Goal: Information Seeking & Learning: Understand process/instructions

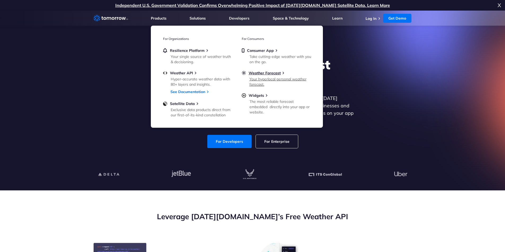
click at [261, 77] on div "Your hyperlocal personal weather forecast." at bounding box center [280, 82] width 62 height 11
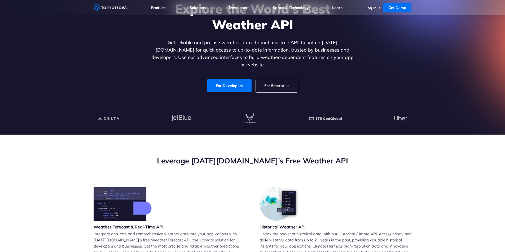
scroll to position [56, 0]
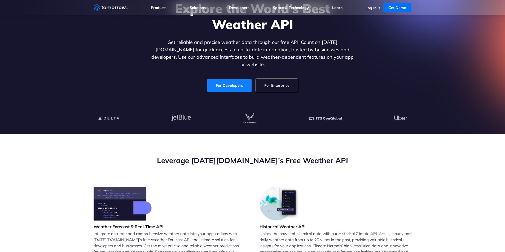
click at [236, 81] on link "For Developers" at bounding box center [229, 85] width 44 height 13
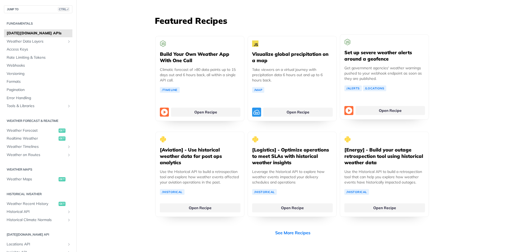
scroll to position [974, 0]
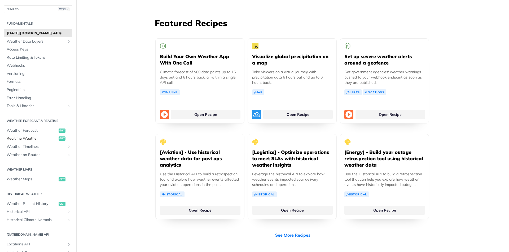
click at [30, 139] on span "Realtime Weather" at bounding box center [32, 138] width 51 height 5
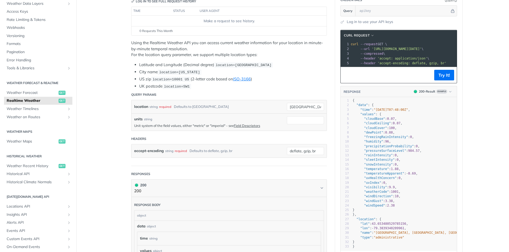
scroll to position [38, 0]
click at [34, 140] on span "Weather Maps" at bounding box center [32, 141] width 51 height 5
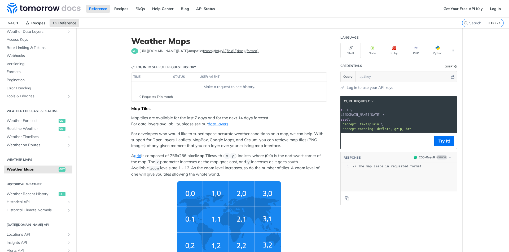
scroll to position [0, 43]
drag, startPoint x: 413, startPoint y: 130, endPoint x: 363, endPoint y: 141, distance: 51.6
click at [363, 141] on div "cURL Request xxxxxxxxxx 1 curl --request GET \ 2 --url https://api.tomorrow.io/…" at bounding box center [398, 123] width 117 height 54
click at [439, 144] on button "Try It!" at bounding box center [444, 141] width 20 height 11
click at [466, 5] on link "Get Your Free API Key" at bounding box center [462, 9] width 45 height 8
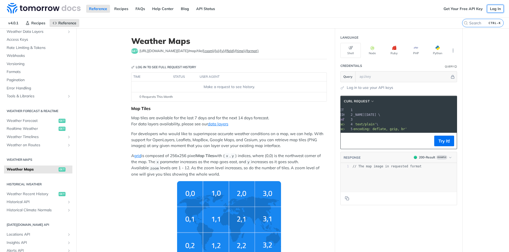
click at [488, 8] on link "Log In" at bounding box center [495, 9] width 17 height 8
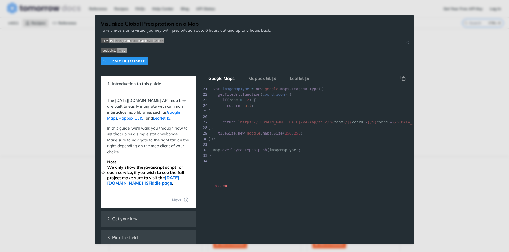
scroll to position [11, 0]
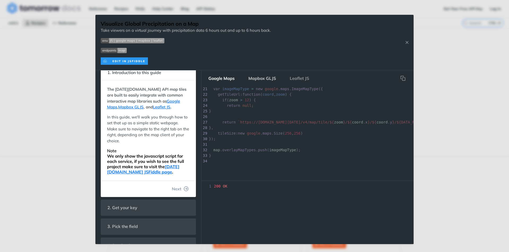
click at [255, 77] on button "Mapbox GLJS" at bounding box center [262, 78] width 36 height 11
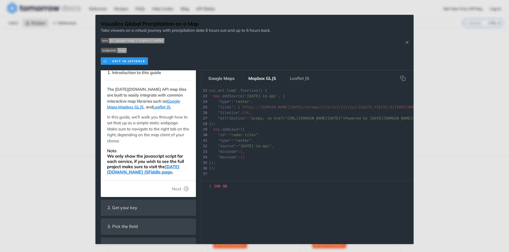
click at [226, 79] on button "Google Maps" at bounding box center [221, 78] width 35 height 11
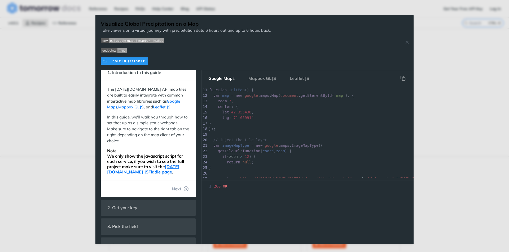
scroll to position [0, 0]
click at [173, 189] on span "Next" at bounding box center [177, 189] width 10 height 6
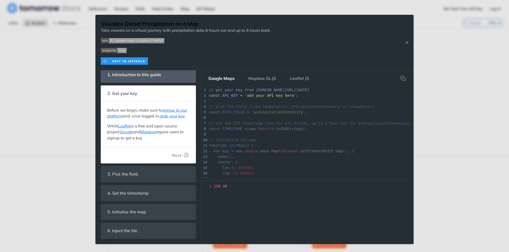
scroll to position [18, 0]
click at [274, 96] on span "'add your API key here'" at bounding box center [269, 96] width 51 height 4
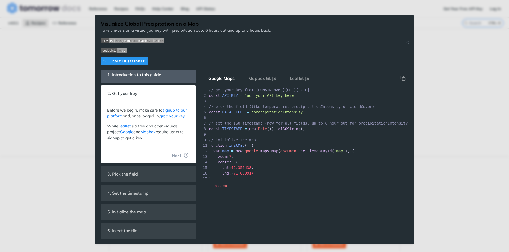
click at [274, 96] on span "'add your API key here'" at bounding box center [269, 96] width 51 height 4
type textarea "const API_KEY = 'add your API key here';"
click at [274, 96] on span "'add your API key here'" at bounding box center [269, 96] width 51 height 4
click at [288, 92] on span "// get your key from app.tomorrow.io/development/keys" at bounding box center [259, 90] width 100 height 4
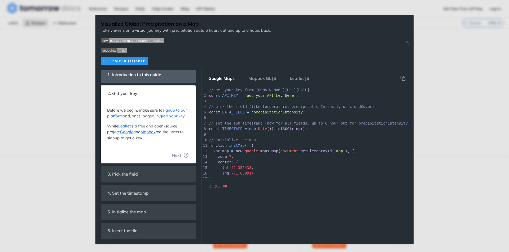
click at [286, 97] on span "'add your API key here'" at bounding box center [269, 96] width 51 height 4
click at [184, 158] on icon "button" at bounding box center [186, 155] width 5 height 5
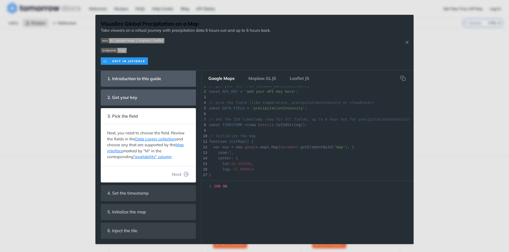
scroll to position [0, 0]
click at [166, 140] on link "Data Layers collection" at bounding box center [155, 139] width 41 height 5
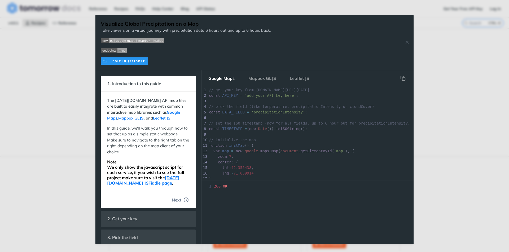
click at [184, 199] on icon "button" at bounding box center [186, 200] width 5 height 5
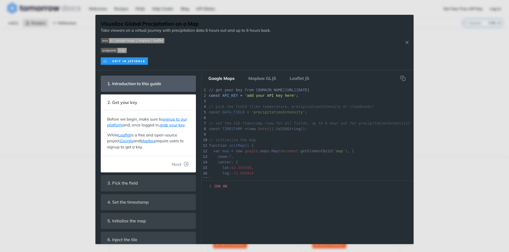
scroll to position [18, 0]
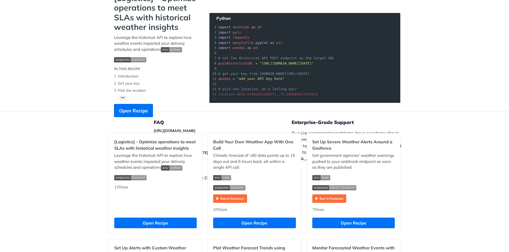
scroll to position [45, 0]
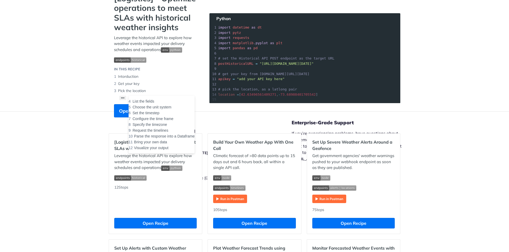
click at [123, 99] on button "••• List the fields Choose the unit system Set the timestep Configure the time …" at bounding box center [122, 98] width 7 height 5
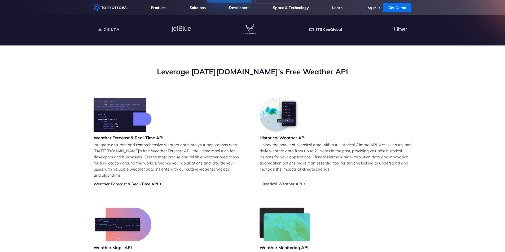
scroll to position [208, 0]
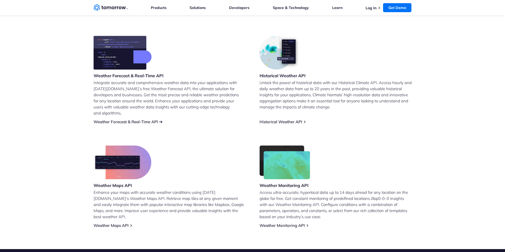
click at [128, 119] on link "Weather Forecast & Real-Time API" at bounding box center [126, 121] width 64 height 5
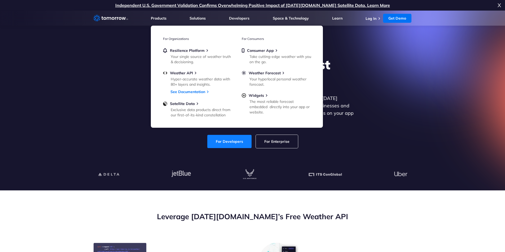
click at [240, 135] on link "For Developers" at bounding box center [229, 141] width 44 height 13
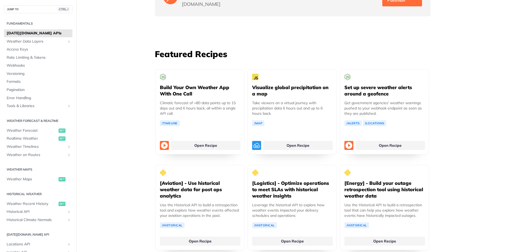
scroll to position [946, 0]
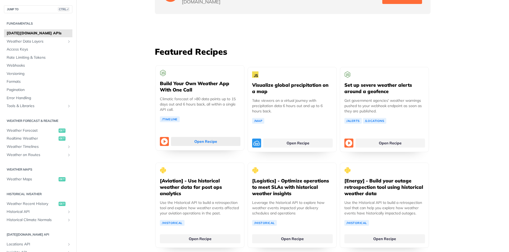
click at [192, 137] on link "Open Recipe" at bounding box center [205, 141] width 69 height 9
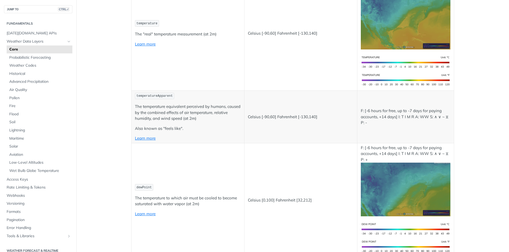
scroll to position [130, 0]
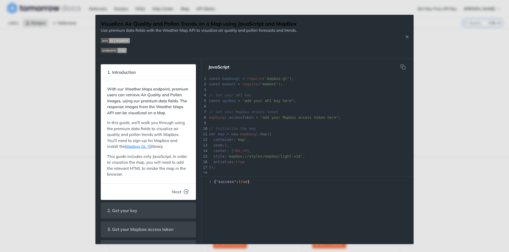
click at [178, 197] on button "Next" at bounding box center [179, 192] width 25 height 11
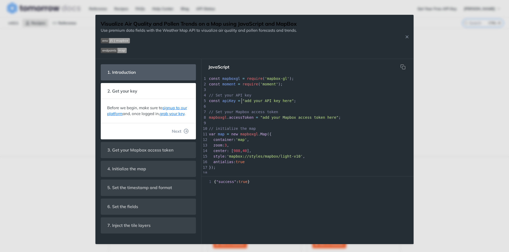
scroll to position [2, 0]
type textarea "add your API key here"
drag, startPoint x: 242, startPoint y: 101, endPoint x: 283, endPoint y: 101, distance: 41.6
click at [283, 101] on span ""add your API key here"" at bounding box center [267, 101] width 51 height 4
paste textarea
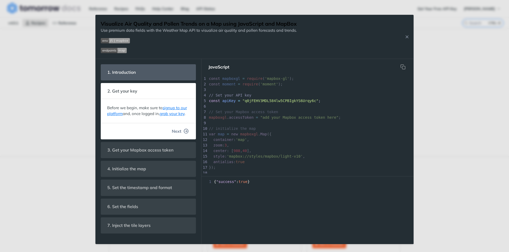
click at [184, 133] on icon "button" at bounding box center [186, 131] width 5 height 5
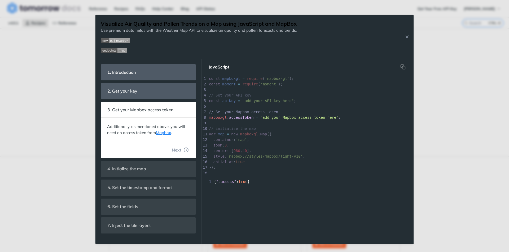
scroll to position [9, 0]
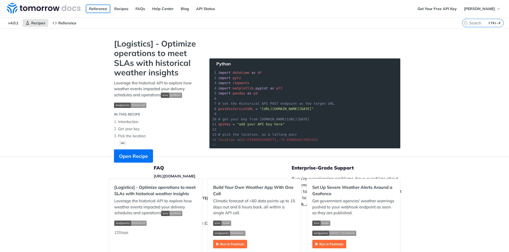
click at [94, 9] on link "Reference" at bounding box center [98, 9] width 24 height 8
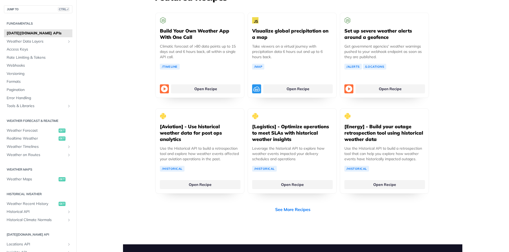
scroll to position [1000, 0]
click at [283, 83] on link "Open Recipe" at bounding box center [297, 87] width 69 height 9
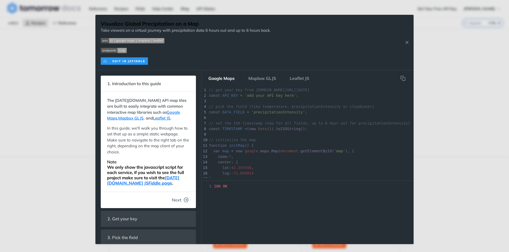
click at [181, 197] on button "Next" at bounding box center [179, 200] width 25 height 11
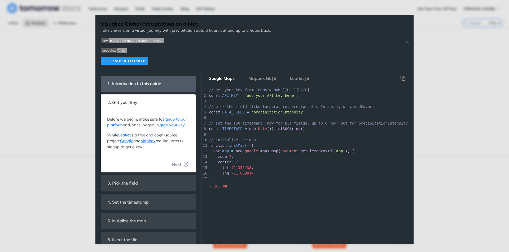
scroll to position [2, 0]
type textarea "add your API key here'"
drag, startPoint x: 243, startPoint y: 96, endPoint x: 288, endPoint y: 96, distance: 44.2
click at [288, 96] on span "'add your API key here'" at bounding box center [269, 96] width 51 height 4
paste textarea
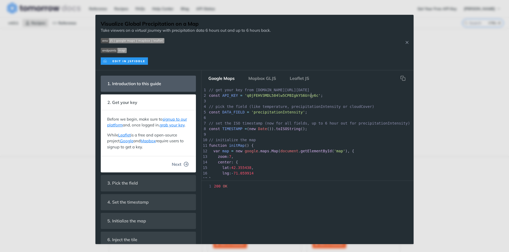
click at [173, 168] on span "Next" at bounding box center [177, 164] width 10 height 6
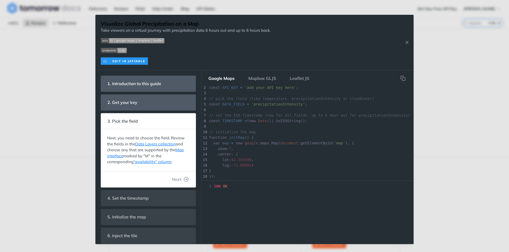
scroll to position [8, 0]
click at [183, 177] on button "Next" at bounding box center [179, 179] width 25 height 11
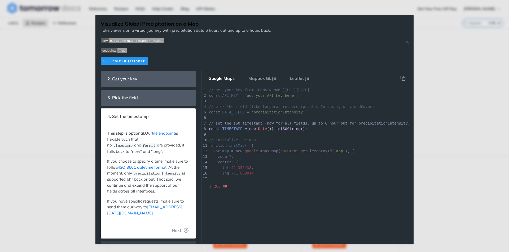
scroll to position [38, 0]
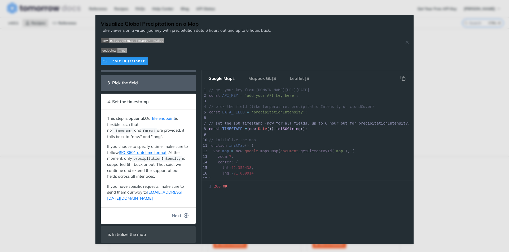
click at [184, 214] on icon "button" at bounding box center [186, 215] width 5 height 5
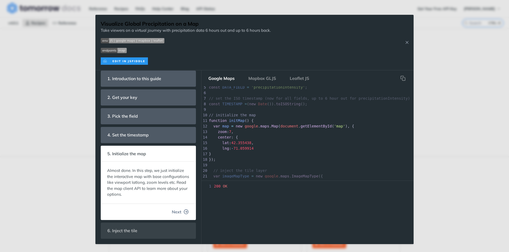
click at [177, 212] on span "Next" at bounding box center [177, 212] width 10 height 6
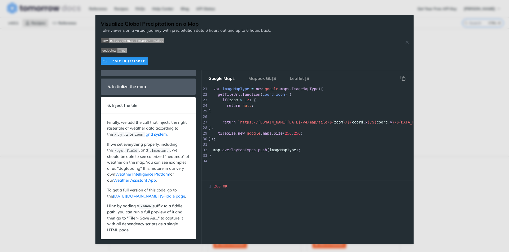
click at [278, 125] on pre "}," at bounding box center [335, 128] width 254 height 6
type textarea "// get your key from app.tomorrow.io/development/keys const API_KEY = 'add your…"
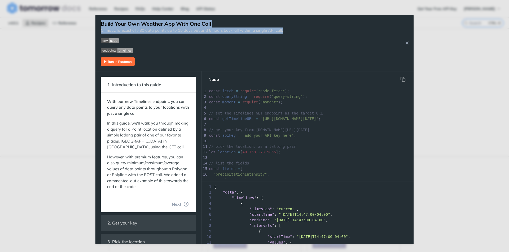
drag, startPoint x: 257, startPoint y: 35, endPoint x: 264, endPoint y: 37, distance: 7.1
click at [264, 37] on div "Jump to Content Reference Recipes FAQs Help Center Blog API Status Recipes Refe…" at bounding box center [254, 126] width 509 height 252
click at [264, 37] on div "Climatic forecast of >80 data points up to 15 days out and 6 hours back, all wi…" at bounding box center [192, 47] width 182 height 38
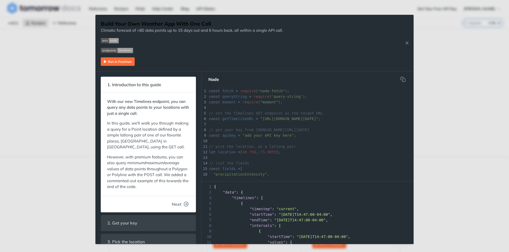
click at [175, 205] on span "Next" at bounding box center [177, 204] width 10 height 6
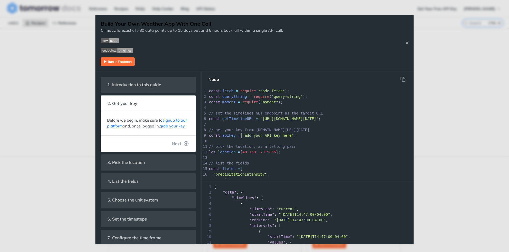
scroll to position [2, 0]
type textarea "add your API key here"
drag, startPoint x: 242, startPoint y: 136, endPoint x: 284, endPoint y: 135, distance: 42.4
click at [284, 135] on span ""add your API key here"" at bounding box center [267, 135] width 51 height 4
paste textarea
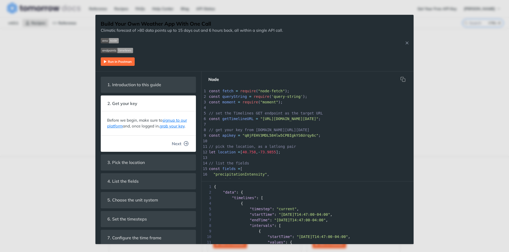
click at [173, 147] on span "Next" at bounding box center [177, 144] width 10 height 6
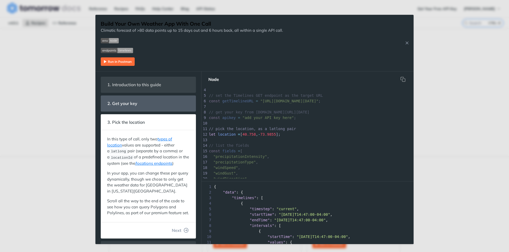
scroll to position [19, 0]
click at [244, 134] on span "40.758" at bounding box center [249, 133] width 14 height 4
type textarea "40.758, -73.985"
drag, startPoint x: 241, startPoint y: 134, endPoint x: 273, endPoint y: 134, distance: 31.8
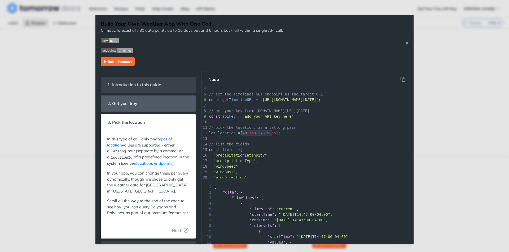
click at [273, 134] on span "let location = [ 40.758 , - 73.9855 ];" at bounding box center [245, 133] width 72 height 4
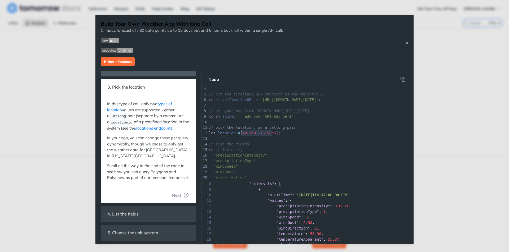
scroll to position [43, 0]
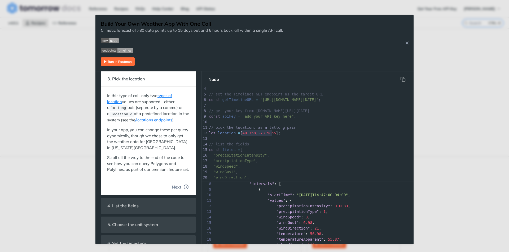
click at [180, 193] on button "Next" at bounding box center [179, 187] width 25 height 11
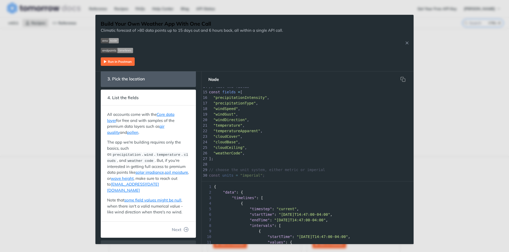
scroll to position [77, 0]
click at [184, 228] on icon "button" at bounding box center [186, 230] width 5 height 5
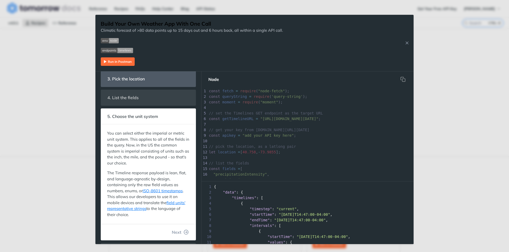
scroll to position [112, 0]
click at [177, 232] on button "Next" at bounding box center [179, 232] width 25 height 11
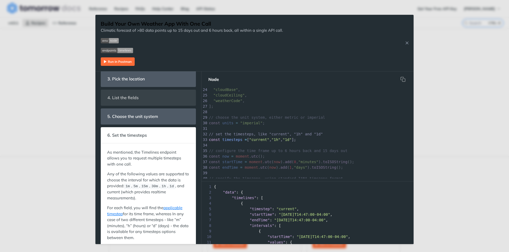
scroll to position [140, 0]
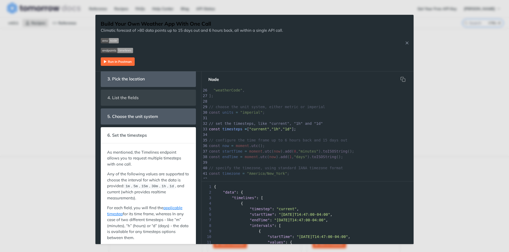
click at [287, 129] on span ""1d"" at bounding box center [286, 129] width 9 height 4
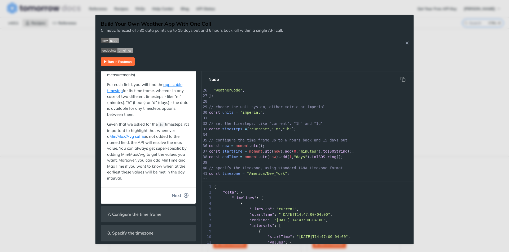
click at [184, 193] on icon "button" at bounding box center [186, 195] width 5 height 5
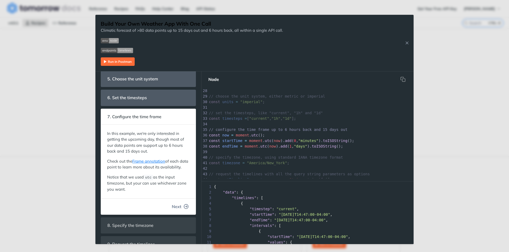
click at [180, 212] on button "Next" at bounding box center [179, 207] width 25 height 11
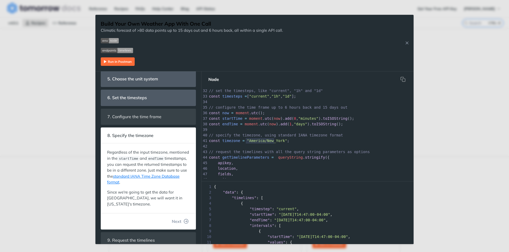
type textarea "America/New_York"
drag, startPoint x: 246, startPoint y: 142, endPoint x: 277, endPoint y: 141, distance: 31.5
click at [277, 141] on span ""America/New_York"" at bounding box center [267, 141] width 40 height 4
click at [173, 223] on span "Next" at bounding box center [177, 222] width 10 height 6
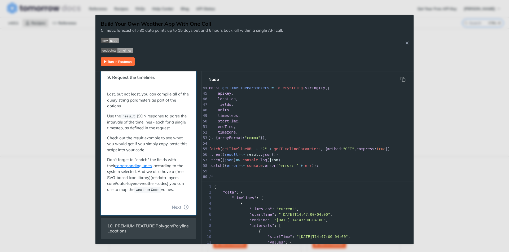
click at [179, 212] on footer "Next" at bounding box center [148, 207] width 95 height 16
click at [175, 205] on span "Next" at bounding box center [177, 207] width 10 height 6
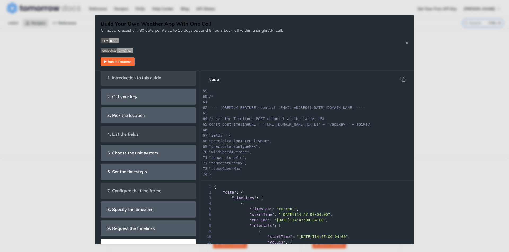
click at [121, 62] on img "Expand image" at bounding box center [118, 61] width 34 height 8
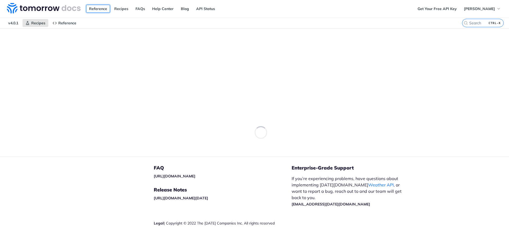
click at [88, 7] on link "Reference" at bounding box center [98, 9] width 24 height 8
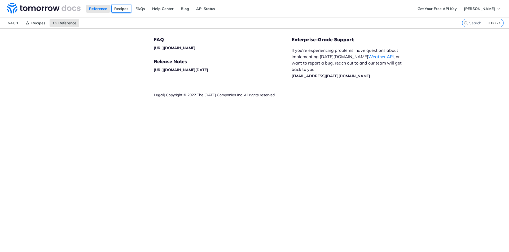
click at [119, 8] on link "Recipes" at bounding box center [121, 9] width 20 height 8
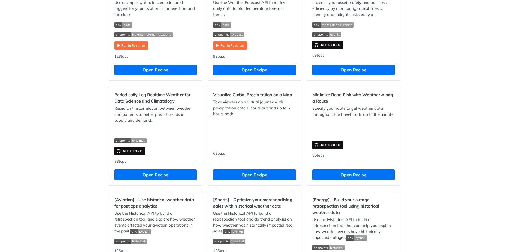
scroll to position [305, 0]
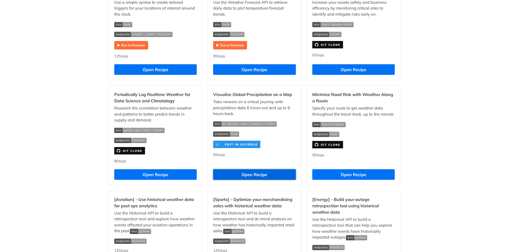
drag, startPoint x: 243, startPoint y: 177, endPoint x: 218, endPoint y: 175, distance: 25.5
click at [218, 175] on button "Open Recipe" at bounding box center [254, 175] width 82 height 11
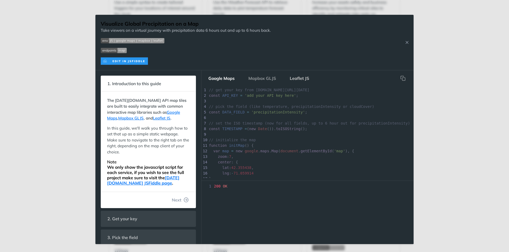
click at [290, 81] on button "Leaflet JS" at bounding box center [299, 78] width 28 height 11
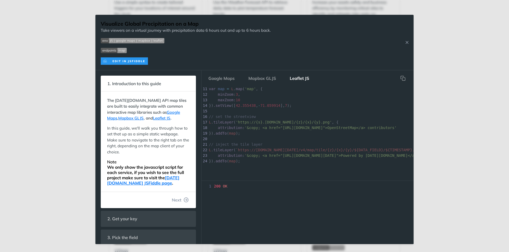
click at [214, 85] on nav "Google Maps Mapbox GLJS Leaflet JS" at bounding box center [307, 78] width 212 height 16
click at [213, 78] on button "Google Maps" at bounding box center [221, 78] width 35 height 11
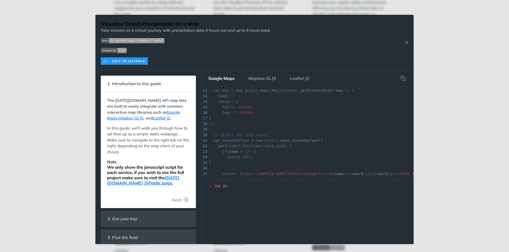
scroll to position [0, 0]
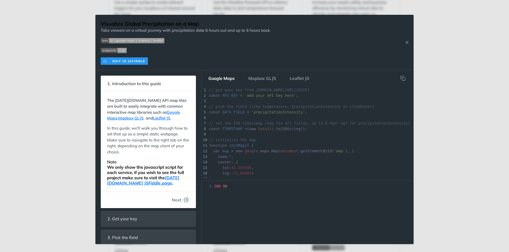
click at [172, 199] on span "Next" at bounding box center [177, 200] width 10 height 6
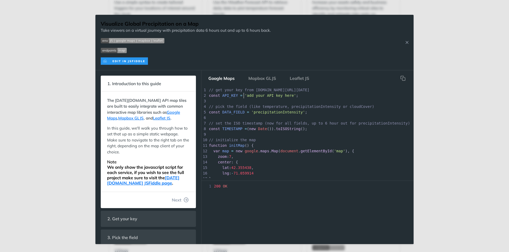
scroll to position [2, 0]
type textarea "add your API key here"
drag, startPoint x: 243, startPoint y: 96, endPoint x: 286, endPoint y: 96, distance: 43.7
click at [286, 96] on span "'add your API key here'" at bounding box center [269, 96] width 51 height 4
paste textarea
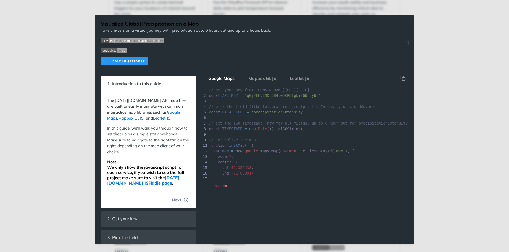
click at [184, 198] on icon "button" at bounding box center [186, 200] width 5 height 5
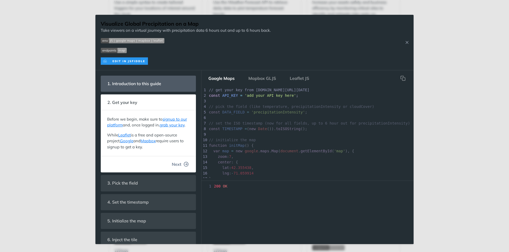
click at [172, 168] on span "Next" at bounding box center [177, 164] width 10 height 6
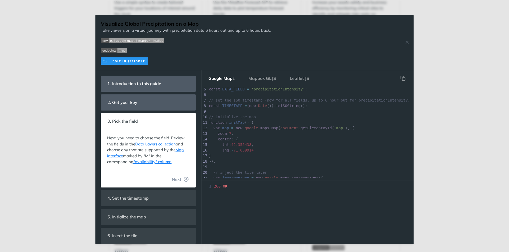
click at [290, 105] on span "toISOString" at bounding box center [288, 106] width 25 height 4
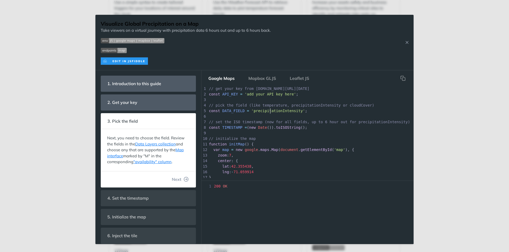
click at [270, 109] on span "'precipitationIntensity'" at bounding box center [278, 111] width 54 height 4
click at [177, 180] on button "Next" at bounding box center [179, 179] width 25 height 11
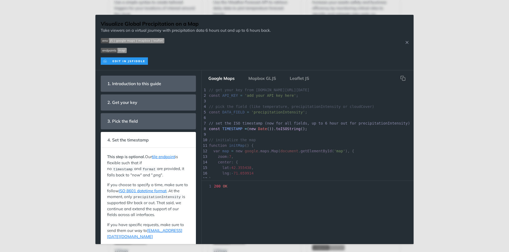
scroll to position [12, 0]
drag, startPoint x: 400, startPoint y: 162, endPoint x: 416, endPoint y: 153, distance: 18.4
click at [416, 153] on div "Visualize Global Precipitation on a Map Take viewers on a virtual journey with …" at bounding box center [254, 126] width 509 height 252
type textarea "center: {"
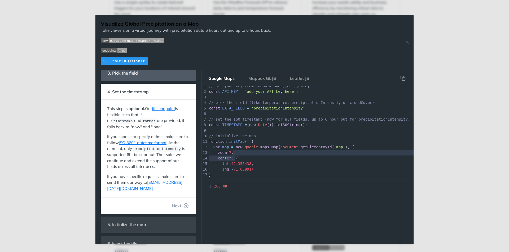
scroll to position [51, 0]
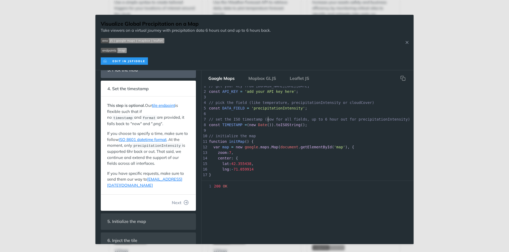
click at [268, 121] on span "// set the ISO timestamp (now for all fields, up to 6 hour out for precipitatio…" at bounding box center [309, 119] width 201 height 4
type textarea "// set the ISO timestamp (now for all fields, up to 6 hour out for precipitatio…"
click at [268, 121] on span "// set the ISO timestamp (now for all fields, up to 6 hour out for precipitatio…" at bounding box center [309, 119] width 201 height 4
click at [302, 121] on span "// set the ISO timestamp (now for all fields, up to 6 hour out for precipitatio…" at bounding box center [309, 119] width 201 height 4
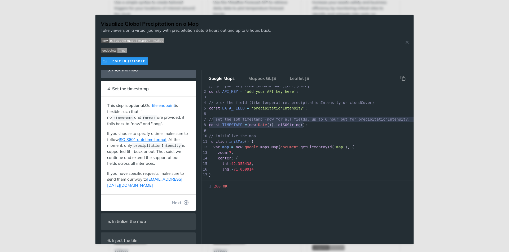
type textarea "// set the ISO timestamp (now for all fields, up to 6 hour out for precipitatio…"
drag, startPoint x: 308, startPoint y: 123, endPoint x: 204, endPoint y: 119, distance: 103.4
click at [208, 119] on div "1 // get your key from app.tomorrow.io/development/keys 2 const API_KEY = 'add …" at bounding box center [335, 155] width 254 height 145
click at [178, 203] on button "Next" at bounding box center [179, 203] width 25 height 11
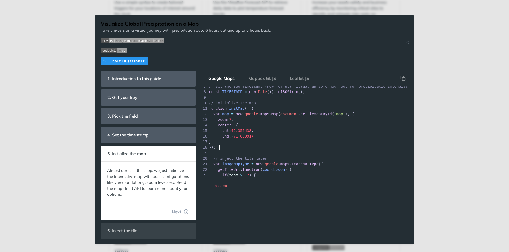
scroll to position [2, 0]
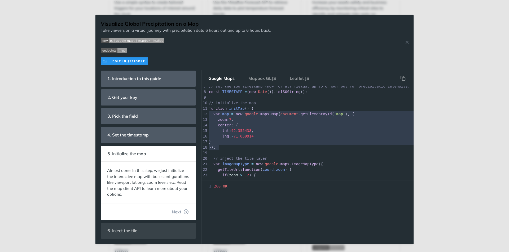
type textarea "// initialize the map function initMap() { var map = new google.maps.Map(docume…"
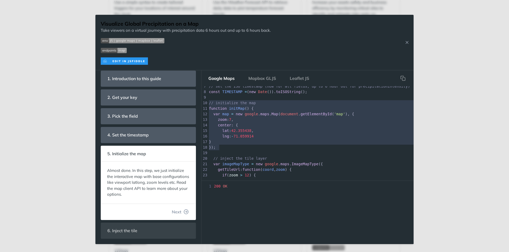
drag, startPoint x: 228, startPoint y: 150, endPoint x: 199, endPoint y: 103, distance: 55.0
click at [199, 103] on div "1. Introduction to this guide The Tomorrow.io API map tiles are built to easily…" at bounding box center [254, 157] width 318 height 174
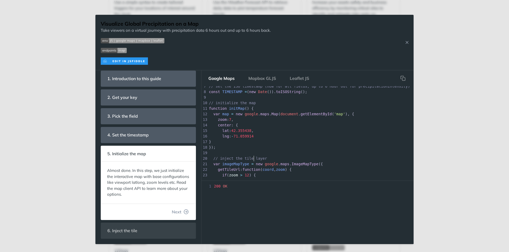
click at [254, 160] on span "// inject the tile layer" at bounding box center [240, 159] width 54 height 4
click at [255, 155] on pre "​" at bounding box center [335, 153] width 254 height 6
click at [252, 145] on pre "});" at bounding box center [335, 148] width 254 height 6
click at [241, 126] on pre "center : {" at bounding box center [335, 126] width 254 height 6
click at [237, 131] on span "42.355438" at bounding box center [241, 131] width 20 height 4
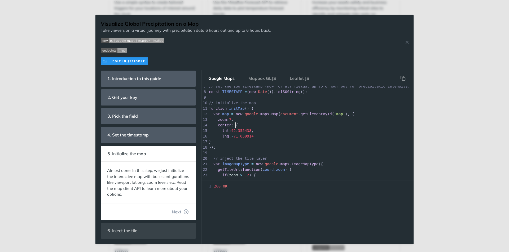
type textarea "."
click at [237, 131] on span "42.355438" at bounding box center [241, 131] width 20 height 4
paste textarea
click at [240, 135] on span "71.059914" at bounding box center [243, 136] width 20 height 4
click at [254, 131] on span "4245.9432355438" at bounding box center [247, 131] width 33 height 4
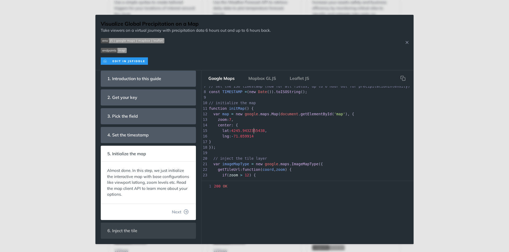
type textarea "9432355438"
click at [254, 131] on span "4245.9432355438" at bounding box center [247, 131] width 33 height 4
click at [243, 136] on span "71.059914" at bounding box center [243, 136] width 20 height 4
type textarea "059914"
click at [243, 136] on span "71.059914" at bounding box center [243, 136] width 20 height 4
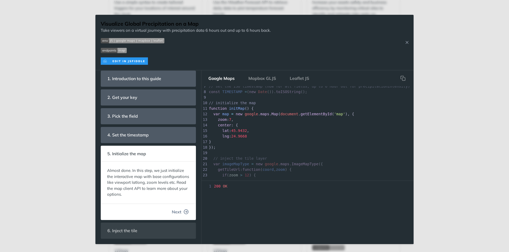
click at [178, 209] on button "Next" at bounding box center [179, 212] width 25 height 11
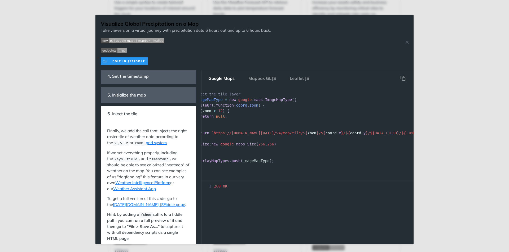
scroll to position [116, 0]
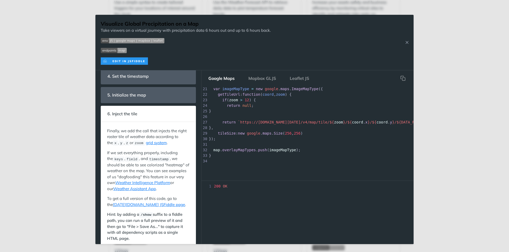
click at [238, 189] on div "1 200 OK" at bounding box center [307, 187] width 212 height 6
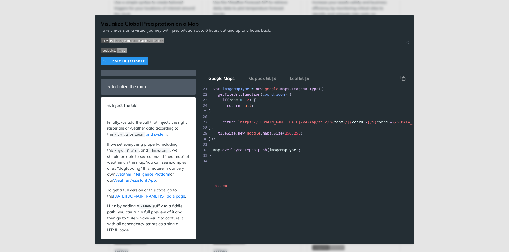
click at [258, 153] on pre "}" at bounding box center [335, 156] width 254 height 6
type textarea "// get your key from app.tomorrow.io/development/keys const API_KEY = 'add your…"
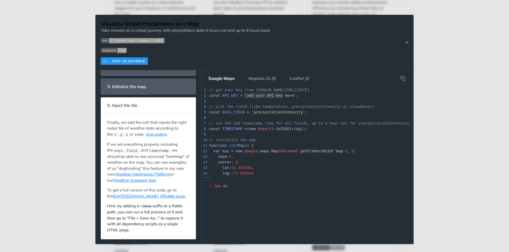
type textarea "add your API key here"
drag, startPoint x: 244, startPoint y: 96, endPoint x: 287, endPoint y: 96, distance: 42.9
click at [287, 96] on span "'add your API key here'" at bounding box center [269, 96] width 51 height 4
paste textarea
type textarea "​"
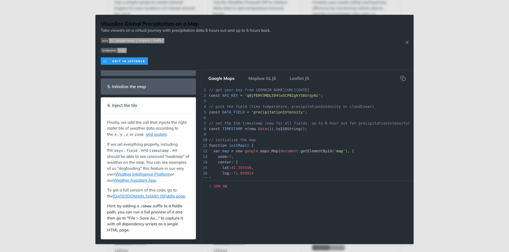
drag, startPoint x: 274, startPoint y: 118, endPoint x: 250, endPoint y: 119, distance: 24.1
click at [250, 119] on pre "​" at bounding box center [335, 118] width 254 height 6
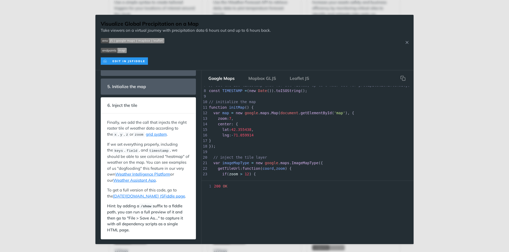
click at [241, 128] on span "42.355438" at bounding box center [241, 130] width 20 height 4
type textarea "355438"
click at [241, 128] on div "x 1 // get your key from app.tomorrow.io/development/keys 2 const API_KEY = 'q0…" at bounding box center [335, 143] width 254 height 189
click at [243, 135] on span "71.059914" at bounding box center [243, 135] width 20 height 4
type textarea "059914"
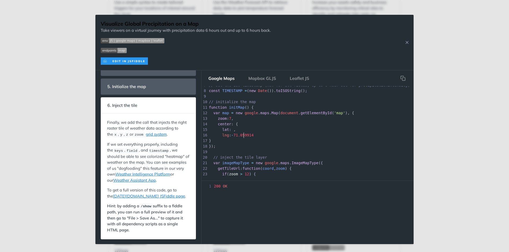
click at [243, 135] on div "x 1 // get your key from app.tomorrow.io/development/keys 2 const API_KEY = 'q0…" at bounding box center [335, 143] width 254 height 189
click at [233, 130] on span "lat : ," at bounding box center [222, 130] width 27 height 4
click at [231, 130] on span "lat : ," at bounding box center [222, 130] width 27 height 4
click at [403, 76] on icon "hidden" at bounding box center [402, 78] width 5 height 5
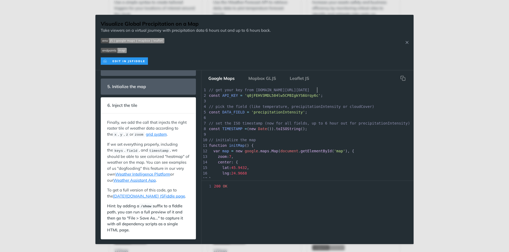
click at [385, 90] on pre "// get your key from app.tomorrow.io/development/keys" at bounding box center [335, 90] width 254 height 6
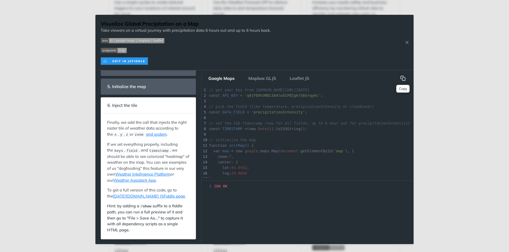
click at [404, 77] on icon "hidden" at bounding box center [402, 78] width 5 height 5
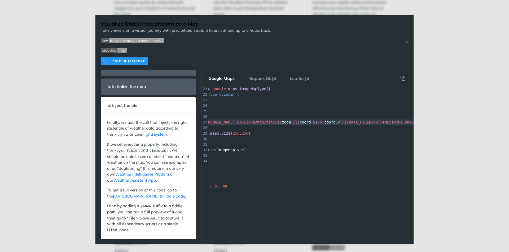
scroll to position [0, 52]
type textarea "return `"
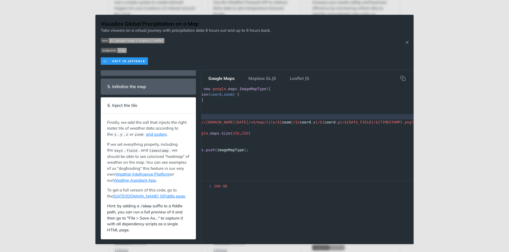
drag, startPoint x: 237, startPoint y: 119, endPoint x: 423, endPoint y: 115, distance: 185.5
click at [423, 115] on div "Visualize Global Precipitation on a Map Take viewers on a virtual journey with …" at bounding box center [254, 126] width 509 height 252
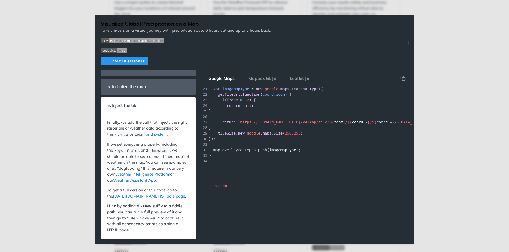
click at [334, 120] on span "zoom" at bounding box center [338, 122] width 9 height 4
type textarea "return `https://api.tomorrow.io/v4/map/tile/${zoom}/${coord.x}/${coord.y}/${DAT…"
click at [334, 120] on span "zoom" at bounding box center [338, 122] width 9 height 4
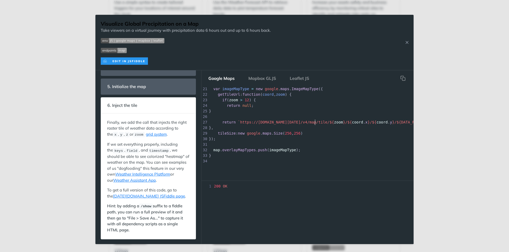
click at [334, 120] on span "zoom" at bounding box center [338, 122] width 9 height 4
type textarea "return `https://api.tomorrow.io/v4/map/tile/${zoom}/${coord.x}/${coord.y}/${DAT…"
click at [334, 120] on span "zoom" at bounding box center [338, 122] width 9 height 4
click at [309, 125] on pre "}," at bounding box center [335, 128] width 254 height 6
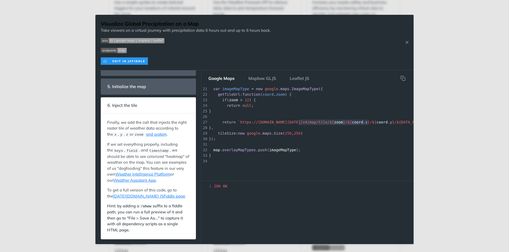
type textarea "/tile/${zoom}/${coord.x}/${coord.y}"
drag, startPoint x: 299, startPoint y: 119, endPoint x: 370, endPoint y: 120, distance: 70.7
click at [370, 120] on span "return `https://api.tomorrow.io/v4/map/tile/${ zoom }/${ coord . x }/${ coord .…" at bounding box center [358, 122] width 299 height 4
click at [313, 125] on pre "}," at bounding box center [335, 128] width 254 height 6
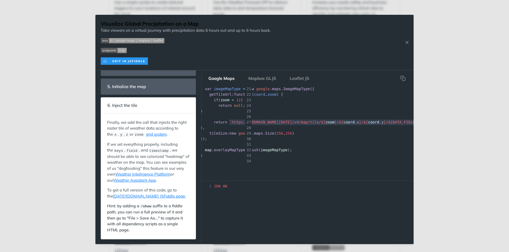
scroll to position [0, 52]
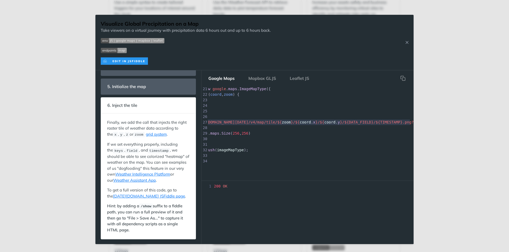
type textarea "https://api.tomorrow.io/v4/map/tile/${zoom}/${coord.x}/${coord.y}/${DATA_FIELD}…"
drag, startPoint x: 238, startPoint y: 117, endPoint x: 407, endPoint y: 120, distance: 169.3
click at [407, 120] on span "return `https://api.tomorrow.io/v4/map/tile/${ zoom }/${ coord . x }/${ coord .…" at bounding box center [306, 122] width 299 height 4
click at [433, 120] on span "API_KEY" at bounding box center [441, 122] width 16 height 4
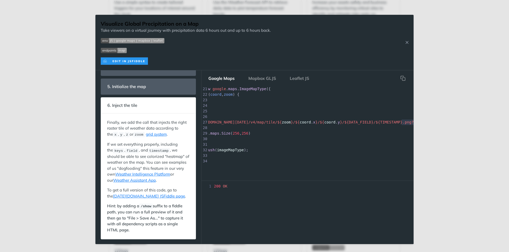
type textarea "return `https://api.tomorrow.io/v4/map/tile/${zoom}/${coord.x}/${coord.y}/${DAT…"
click at [407, 120] on span "return `https://api.tomorrow.io/v4/map/tile/${ zoom }/${ coord . x }/${ coord .…" at bounding box center [306, 122] width 299 height 4
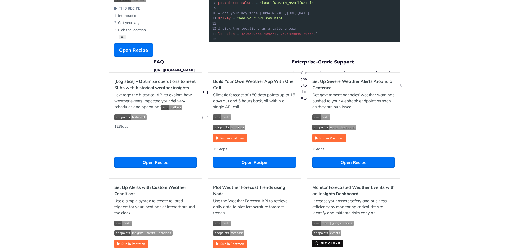
scroll to position [106, 0]
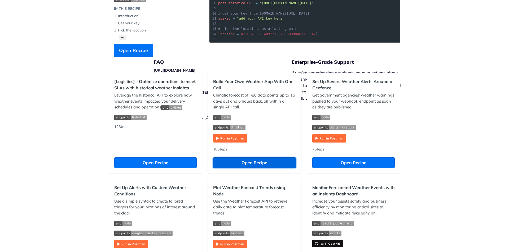
click at [233, 164] on button "Open Recipe" at bounding box center [254, 163] width 82 height 11
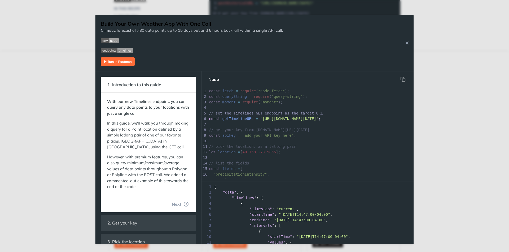
scroll to position [2, 0]
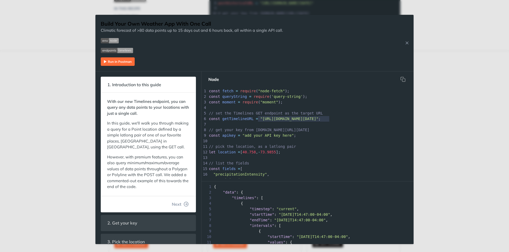
type textarea "https://api.tomorrow.io/v4/timelines"
drag, startPoint x: 259, startPoint y: 121, endPoint x: 331, endPoint y: 119, distance: 72.1
click at [318, 119] on span ""https://api.tomorrow.io/v4/timelines"" at bounding box center [289, 119] width 58 height 4
click at [177, 203] on button "Next" at bounding box center [179, 204] width 25 height 11
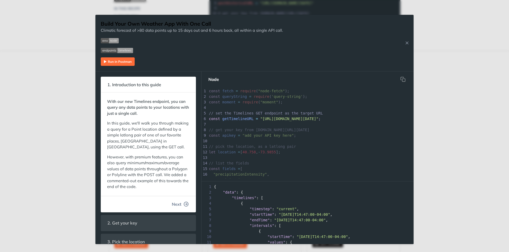
click at [172, 207] on span "Next" at bounding box center [177, 204] width 10 height 6
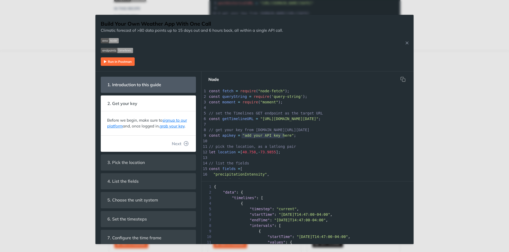
type textarea "add your API key here""
drag, startPoint x: 242, startPoint y: 136, endPoint x: 286, endPoint y: 137, distance: 43.7
click at [286, 137] on span ""add your API key here"" at bounding box center [267, 135] width 51 height 4
paste textarea
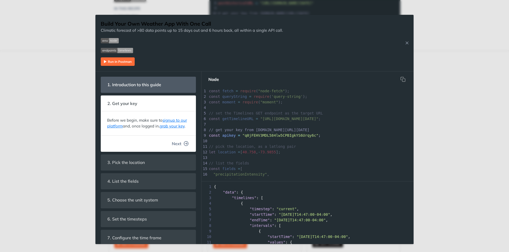
click at [173, 147] on span "Next" at bounding box center [177, 144] width 10 height 6
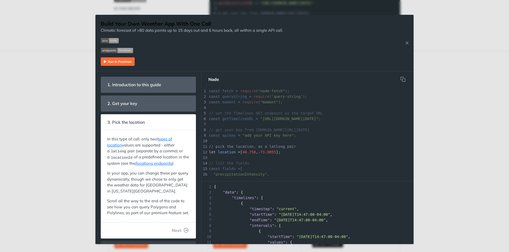
scroll to position [11, 0]
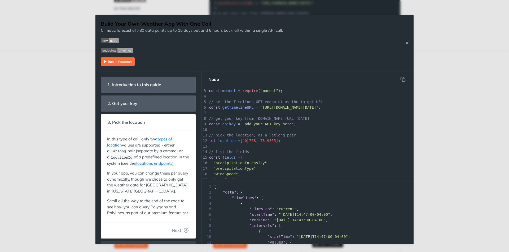
click at [247, 141] on span "40.758" at bounding box center [249, 141] width 14 height 4
type textarea "."
click at [247, 141] on span "40.758" at bounding box center [249, 141] width 14 height 4
click at [270, 140] on span "73.9855" at bounding box center [268, 141] width 16 height 4
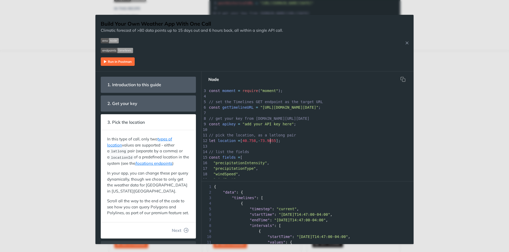
click at [246, 139] on span "40.758" at bounding box center [249, 141] width 14 height 4
type textarea "."
click at [246, 139] on span "40.758" at bounding box center [249, 141] width 14 height 4
click at [249, 140] on span "40.758" at bounding box center [249, 141] width 14 height 4
click at [256, 140] on span "," at bounding box center [257, 141] width 2 height 4
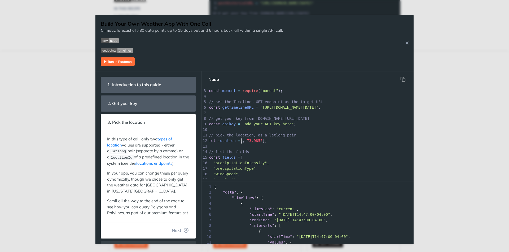
paste textarea "0094303"
click at [274, 142] on span "25.0094303" at bounding box center [278, 141] width 22 height 4
type textarea "0094303"
click at [274, 142] on span "25.0094303" at bounding box center [278, 141] width 22 height 4
type textarea "5"
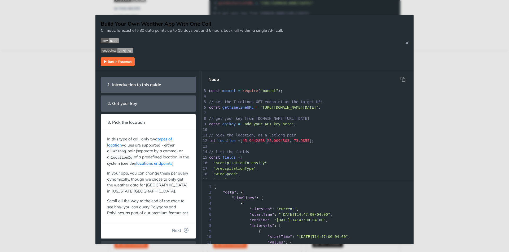
click at [267, 142] on span "25.0094303" at bounding box center [278, 141] width 22 height 4
click at [260, 142] on span "45.9442858" at bounding box center [253, 141] width 22 height 4
type textarea "25.0094303"
drag, startPoint x: 264, startPoint y: 141, endPoint x: 284, endPoint y: 140, distance: 19.4
click at [284, 140] on span "25.0094303" at bounding box center [278, 141] width 22 height 4
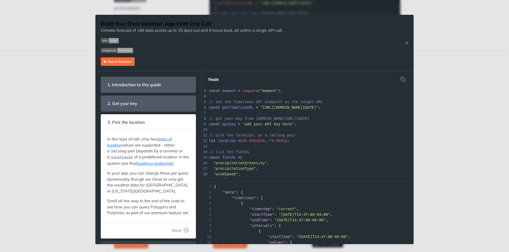
click at [285, 141] on span "];" at bounding box center [287, 141] width 5 height 4
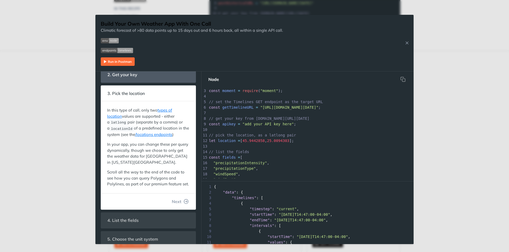
scroll to position [29, 0]
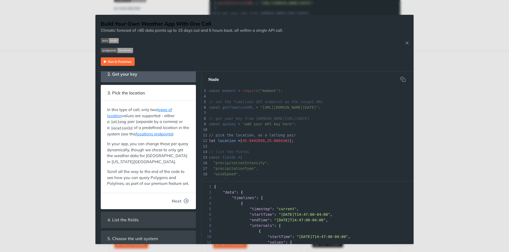
click at [174, 204] on span "Next" at bounding box center [177, 201] width 10 height 6
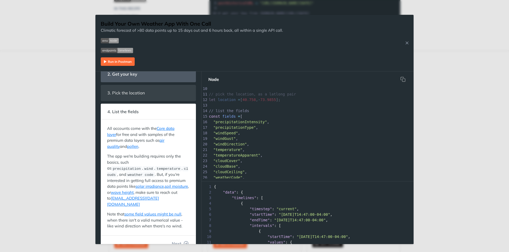
scroll to position [56, 0]
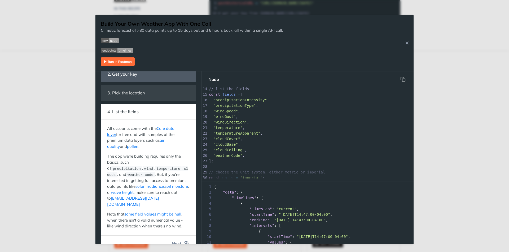
click at [177, 241] on span "Next" at bounding box center [177, 244] width 10 height 6
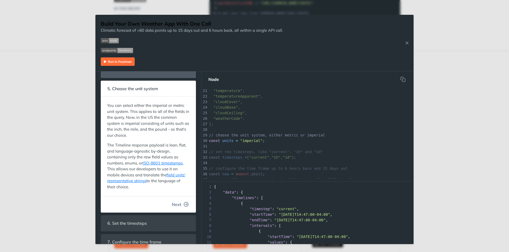
click at [184, 203] on icon "button" at bounding box center [186, 204] width 5 height 5
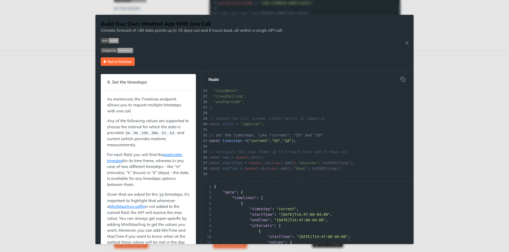
click at [273, 141] on span ""1h"" at bounding box center [275, 141] width 9 height 4
type textarea "1h"
click at [273, 141] on span ""1h"" at bounding box center [275, 141] width 9 height 4
click at [287, 141] on span ""1d"" at bounding box center [289, 141] width 9 height 4
type textarea "1d"
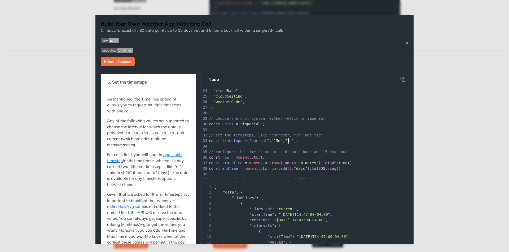
click at [287, 141] on span ""1d"" at bounding box center [289, 141] width 9 height 4
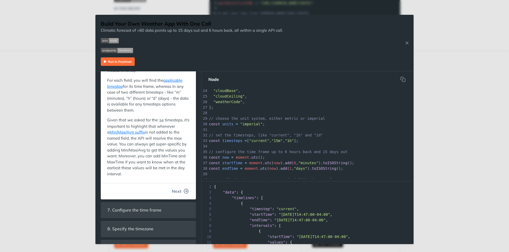
click at [172, 189] on span "Next" at bounding box center [177, 191] width 10 height 6
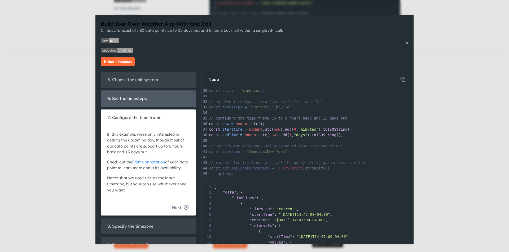
click at [176, 211] on span "Next" at bounding box center [177, 207] width 10 height 6
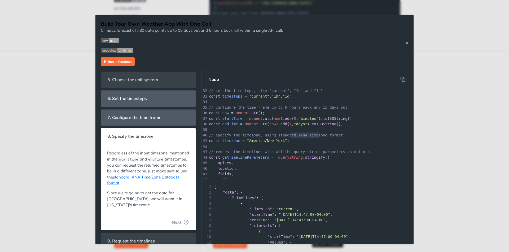
type textarea "IANA timezone format"
drag, startPoint x: 291, startPoint y: 136, endPoint x: 348, endPoint y: 136, distance: 56.7
click at [348, 136] on pre "// specify the timezone, using standard IANA timezone format" at bounding box center [329, 136] width 243 height 6
click at [270, 140] on span ""America/New_York"" at bounding box center [267, 141] width 40 height 4
type textarea "New_York"
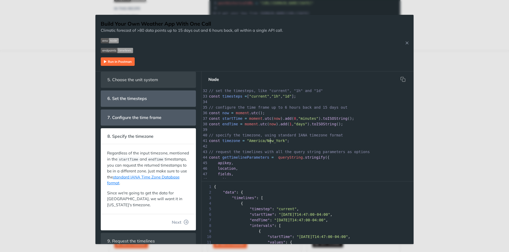
click at [270, 140] on span ""America/New_York"" at bounding box center [267, 141] width 40 height 4
click at [175, 219] on span "Next" at bounding box center [177, 222] width 10 height 6
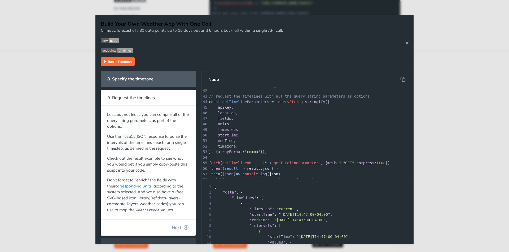
scroll to position [138, 0]
click at [177, 226] on button "Next" at bounding box center [179, 227] width 25 height 11
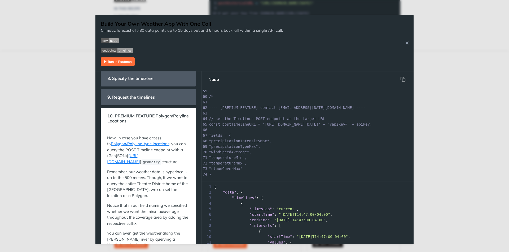
scroll to position [176, 0]
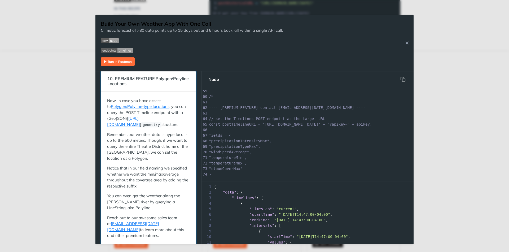
click at [177, 217] on p "Reach out to our awesome sales team at sales@tomorrow.io to learn more about th…" at bounding box center [148, 227] width 82 height 24
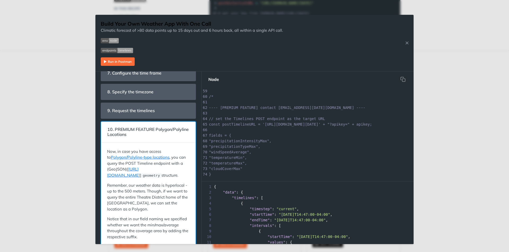
scroll to position [117, 0]
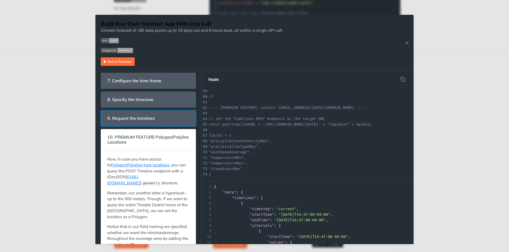
click at [173, 121] on header "9. Request the timelines" at bounding box center [148, 119] width 95 height 16
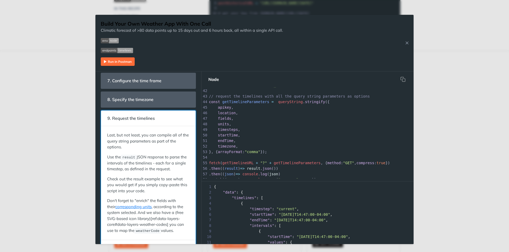
scroll to position [158, 0]
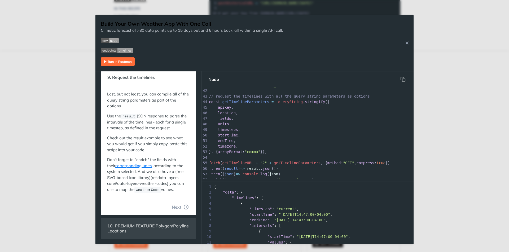
click at [282, 114] on pre "location ," at bounding box center [329, 113] width 243 height 6
click at [400, 79] on icon "hidden" at bounding box center [401, 78] width 3 height 3
click at [119, 65] on img "Expand image" at bounding box center [118, 61] width 34 height 8
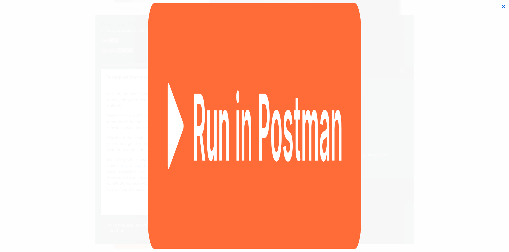
scroll to position [150, 0]
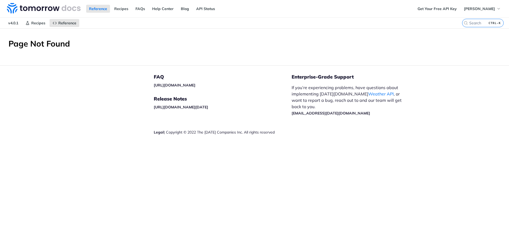
click at [86, 12] on div "Reference Recipes FAQs Help Center Blog API Status" at bounding box center [207, 8] width 414 height 17
click at [88, 10] on link "Reference" at bounding box center [98, 9] width 24 height 8
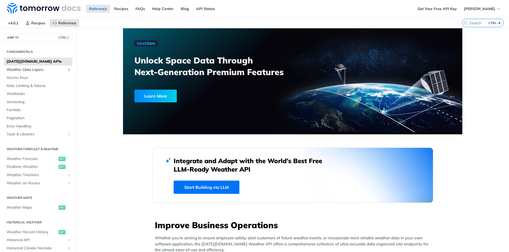
click at [42, 73] on link "Weather Data Layers" at bounding box center [38, 70] width 68 height 8
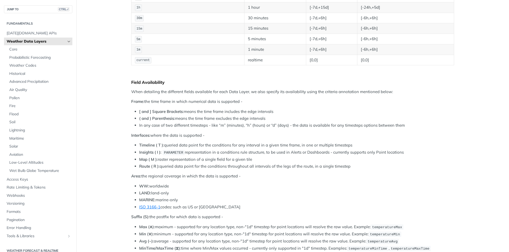
scroll to position [134, 0]
click at [51, 49] on span "Core" at bounding box center [40, 49] width 62 height 5
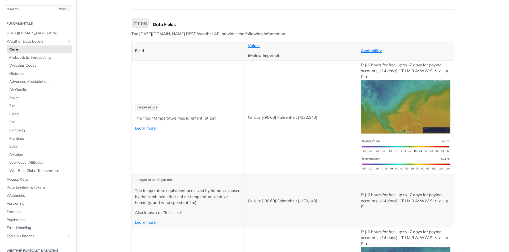
scroll to position [44, 0]
click at [206, 109] on p "temperature" at bounding box center [188, 108] width 106 height 8
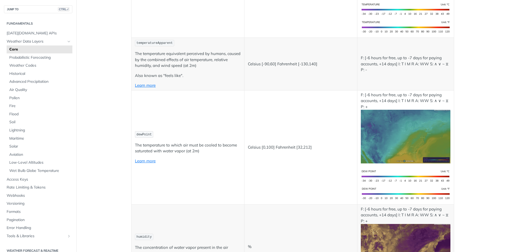
scroll to position [179, 0]
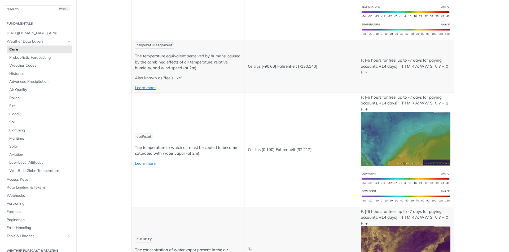
click at [202, 115] on td "dewPoint The temperature to which air must be cooled to become saturated with w…" at bounding box center [187, 150] width 113 height 114
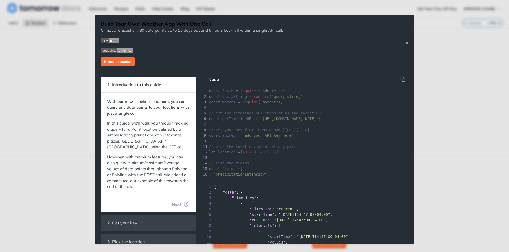
click at [83, 46] on div "Jump to Content Reference Recipes FAQs Help Center Blog API Status Recipes Refe…" at bounding box center [254, 126] width 509 height 252
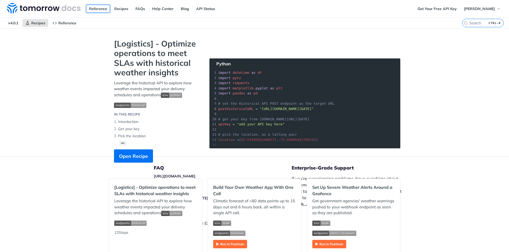
click at [98, 8] on link "Reference" at bounding box center [98, 9] width 24 height 8
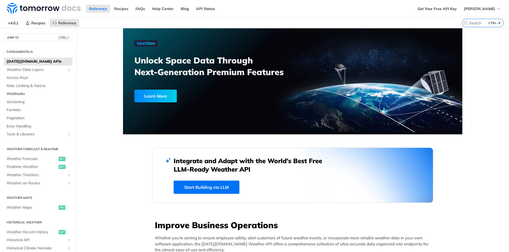
click at [21, 95] on span "Webhooks" at bounding box center [39, 93] width 64 height 5
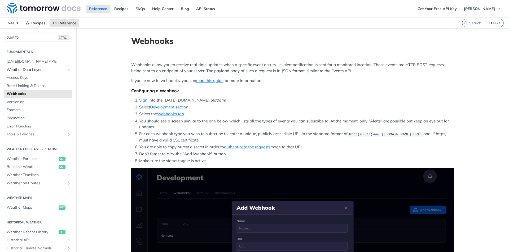
click at [36, 69] on span "Weather Data Layers" at bounding box center [36, 69] width 59 height 5
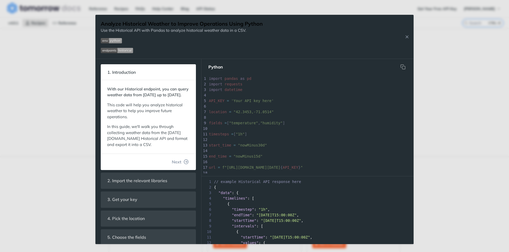
click at [277, 117] on pre "​" at bounding box center [378, 118] width 340 height 6
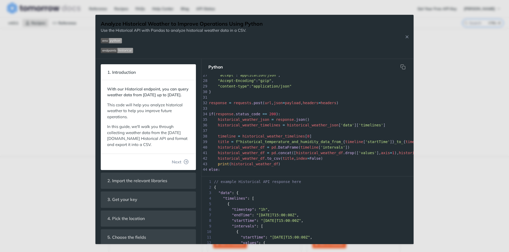
scroll to position [171, 0]
